Goal: Information Seeking & Learning: Learn about a topic

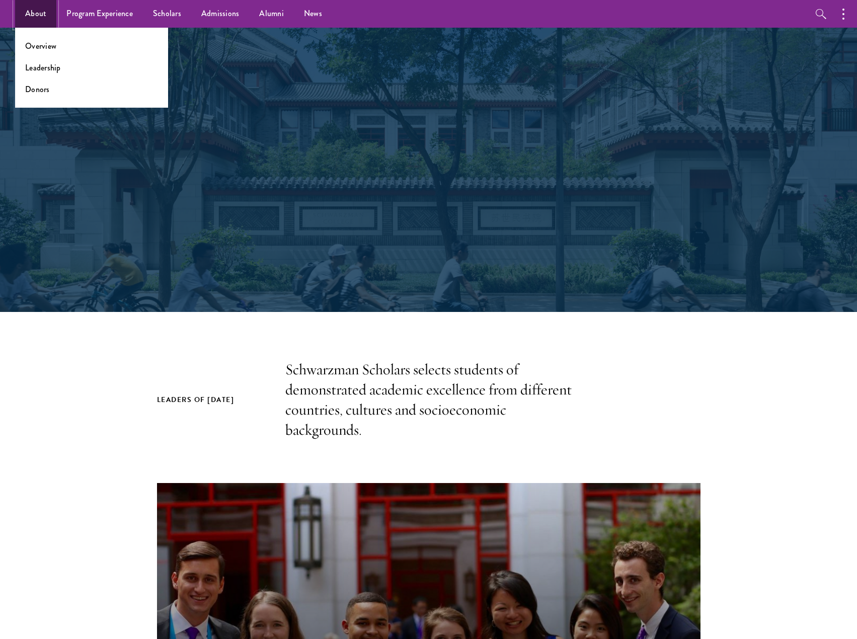
click at [30, 9] on link "About" at bounding box center [35, 14] width 41 height 28
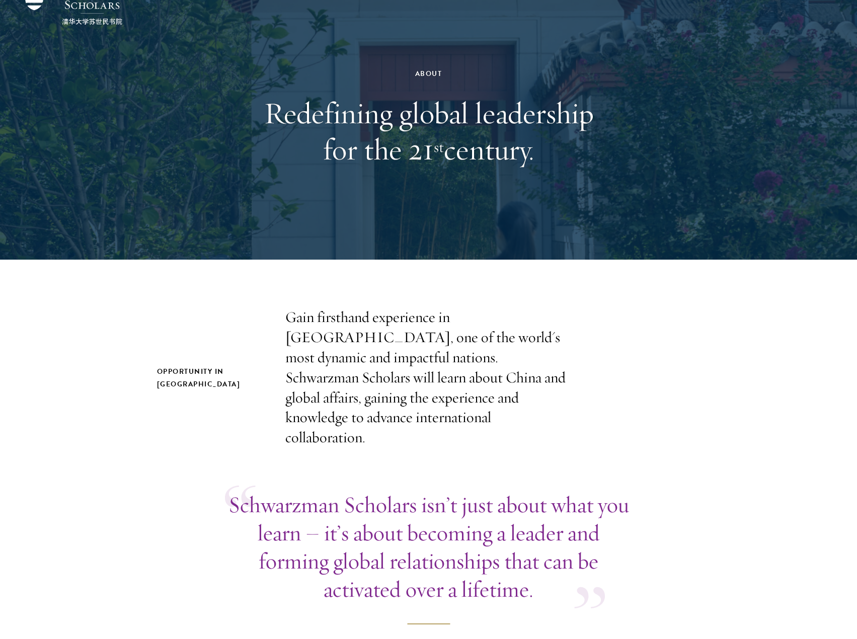
scroll to position [101, 0]
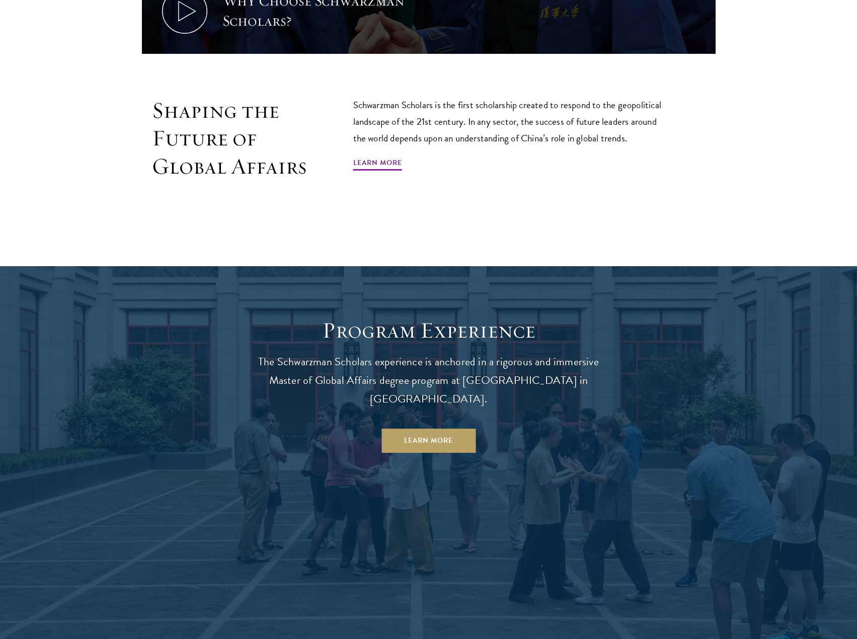
scroll to position [855, 0]
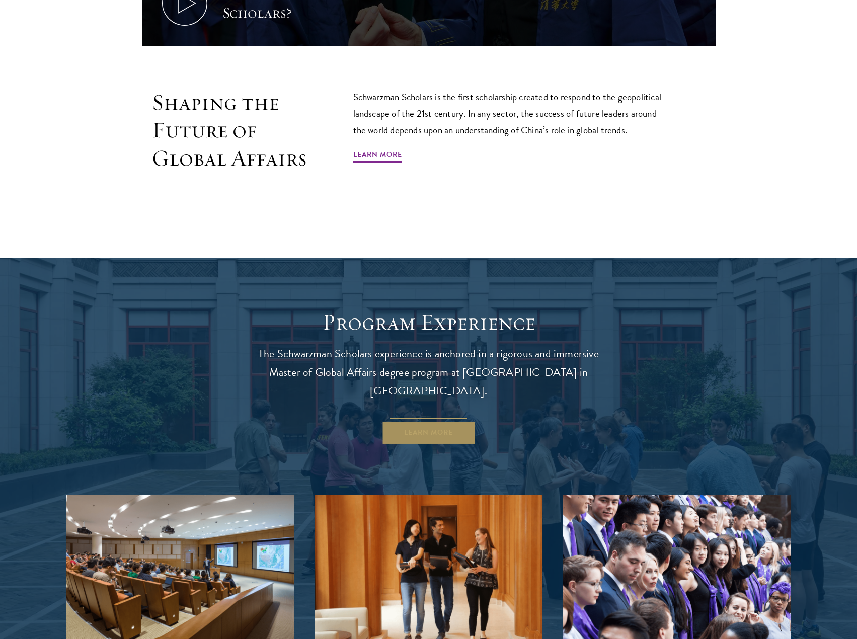
click at [434, 421] on link "Learn More" at bounding box center [428, 433] width 94 height 24
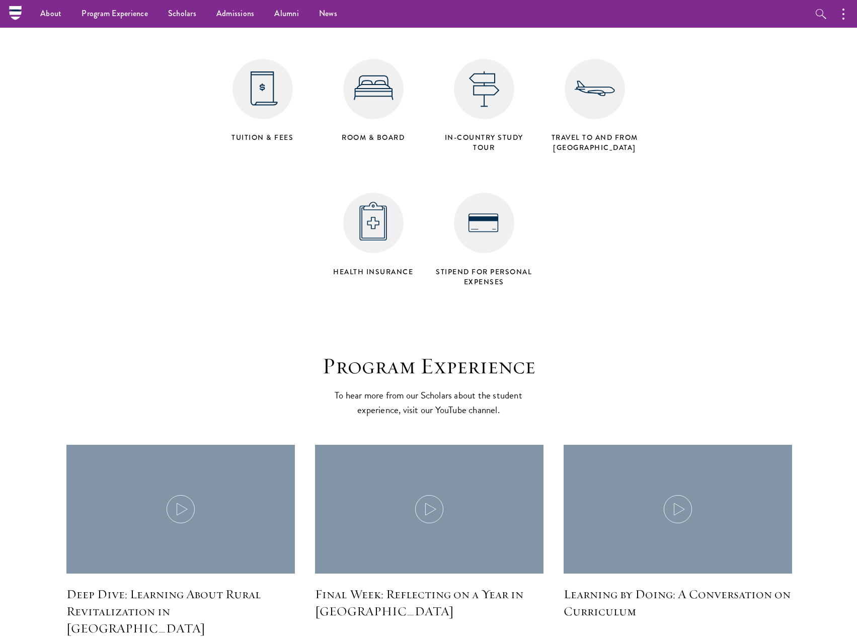
scroll to position [4024, 0]
